Goal: Task Accomplishment & Management: Manage account settings

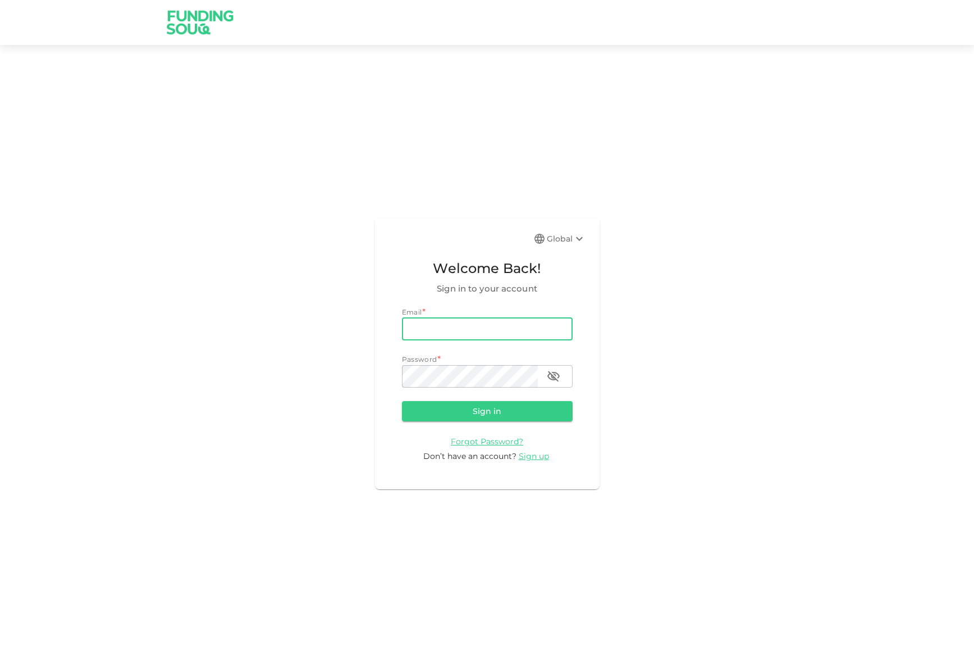
click at [532, 332] on input "email" at bounding box center [487, 329] width 171 height 22
type input "[PERSON_NAME][EMAIL_ADDRESS][DOMAIN_NAME]"
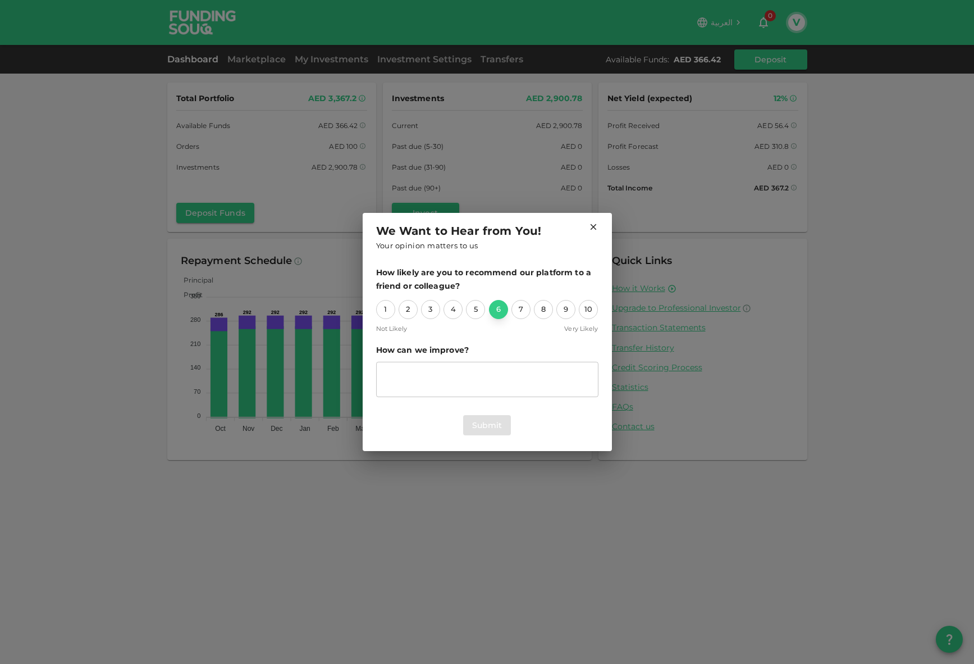
click at [499, 310] on div "6" at bounding box center [498, 309] width 19 height 19
click at [493, 374] on textarea "suggestion" at bounding box center [487, 379] width 207 height 26
type textarea "More investment opportunities"
drag, startPoint x: 493, startPoint y: 374, endPoint x: 495, endPoint y: 421, distance: 47.2
click at [495, 421] on button "Submit" at bounding box center [487, 425] width 48 height 20
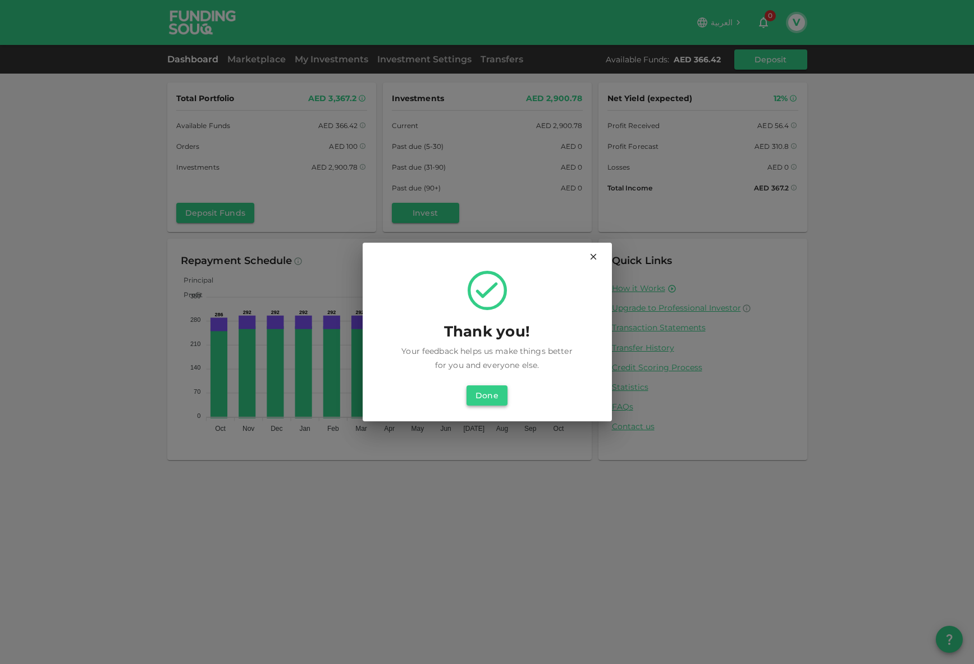
click at [491, 398] on button "Done" at bounding box center [487, 395] width 40 height 20
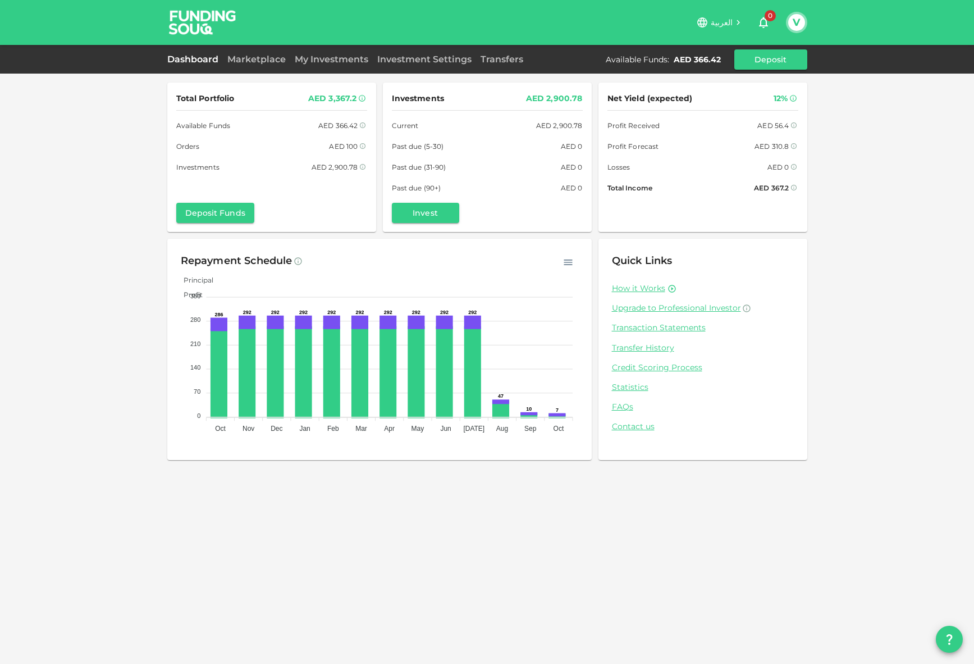
click at [628, 493] on div "Total Portfolio AED 3,367.2 Available Funds AED 366.42 Orders AED 100 Investmen…" at bounding box center [487, 332] width 974 height 664
click at [446, 211] on button "Invest" at bounding box center [425, 213] width 67 height 20
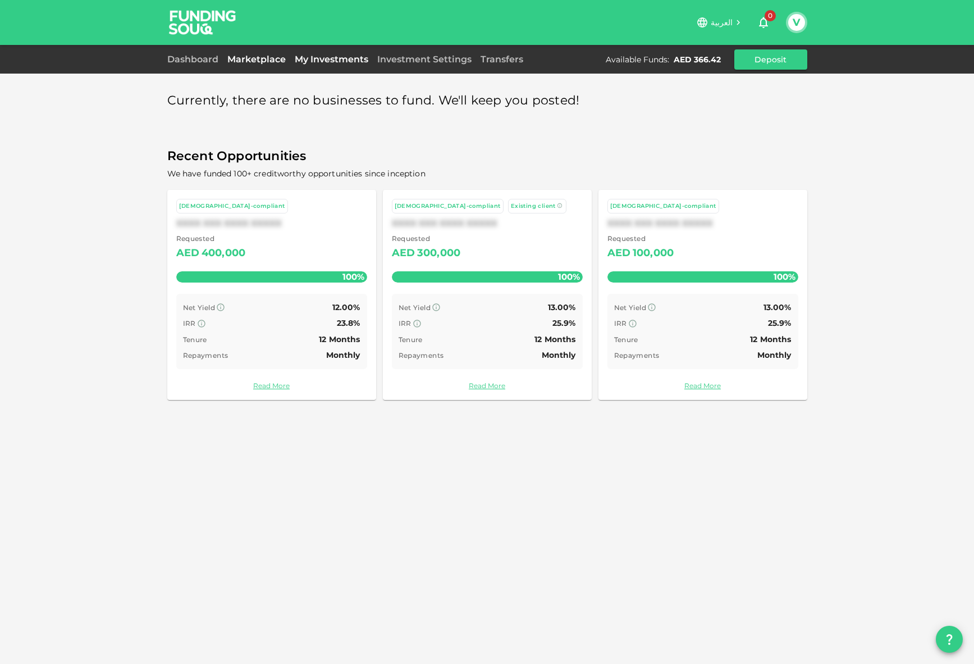
click at [349, 61] on link "My Investments" at bounding box center [331, 59] width 83 height 11
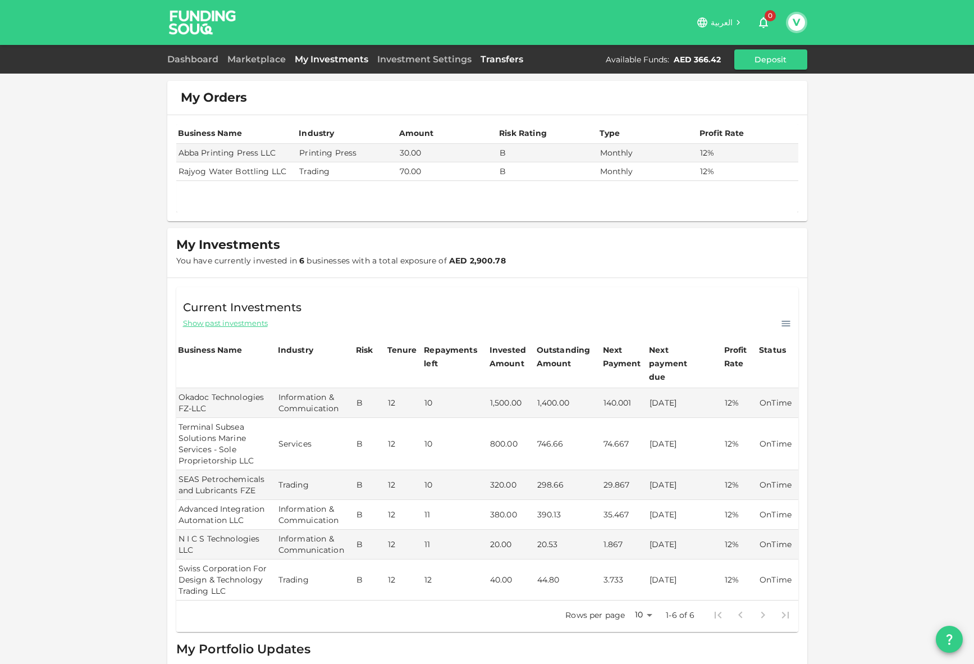
click at [496, 54] on link "Transfers" at bounding box center [502, 59] width 52 height 11
